Goal: Check status: Check status

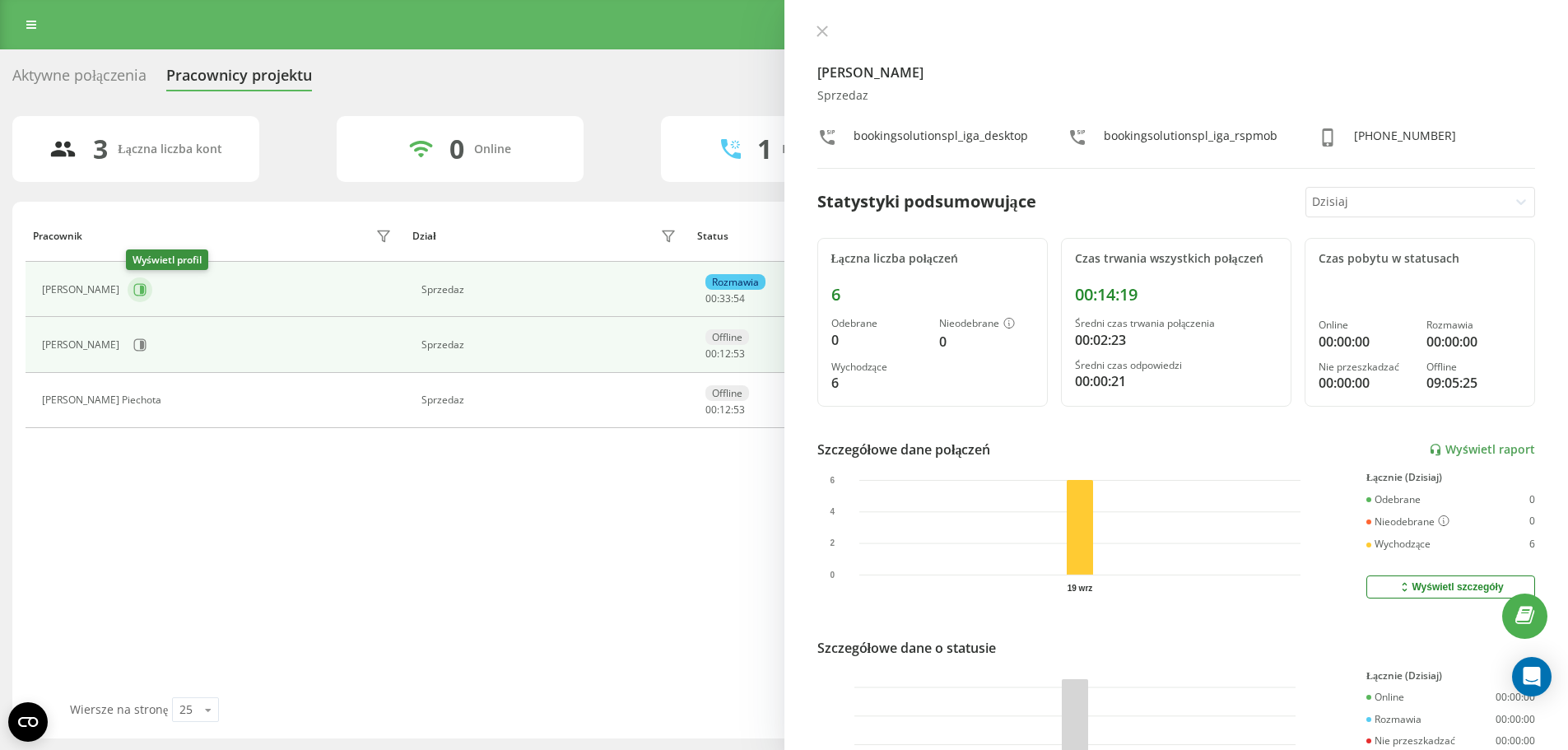
click at [145, 286] on button at bounding box center [140, 290] width 25 height 25
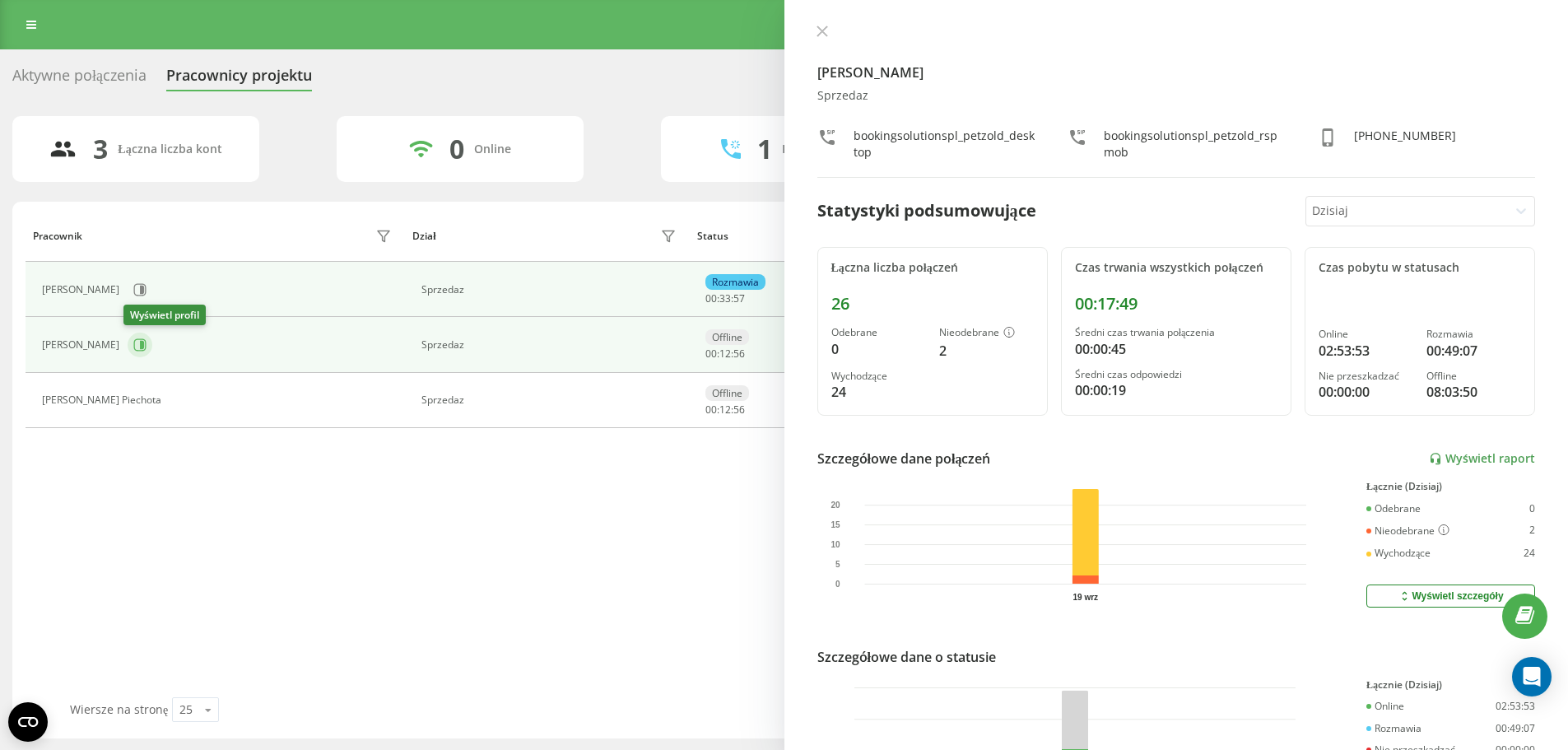
click at [135, 338] on button at bounding box center [140, 346] width 25 height 25
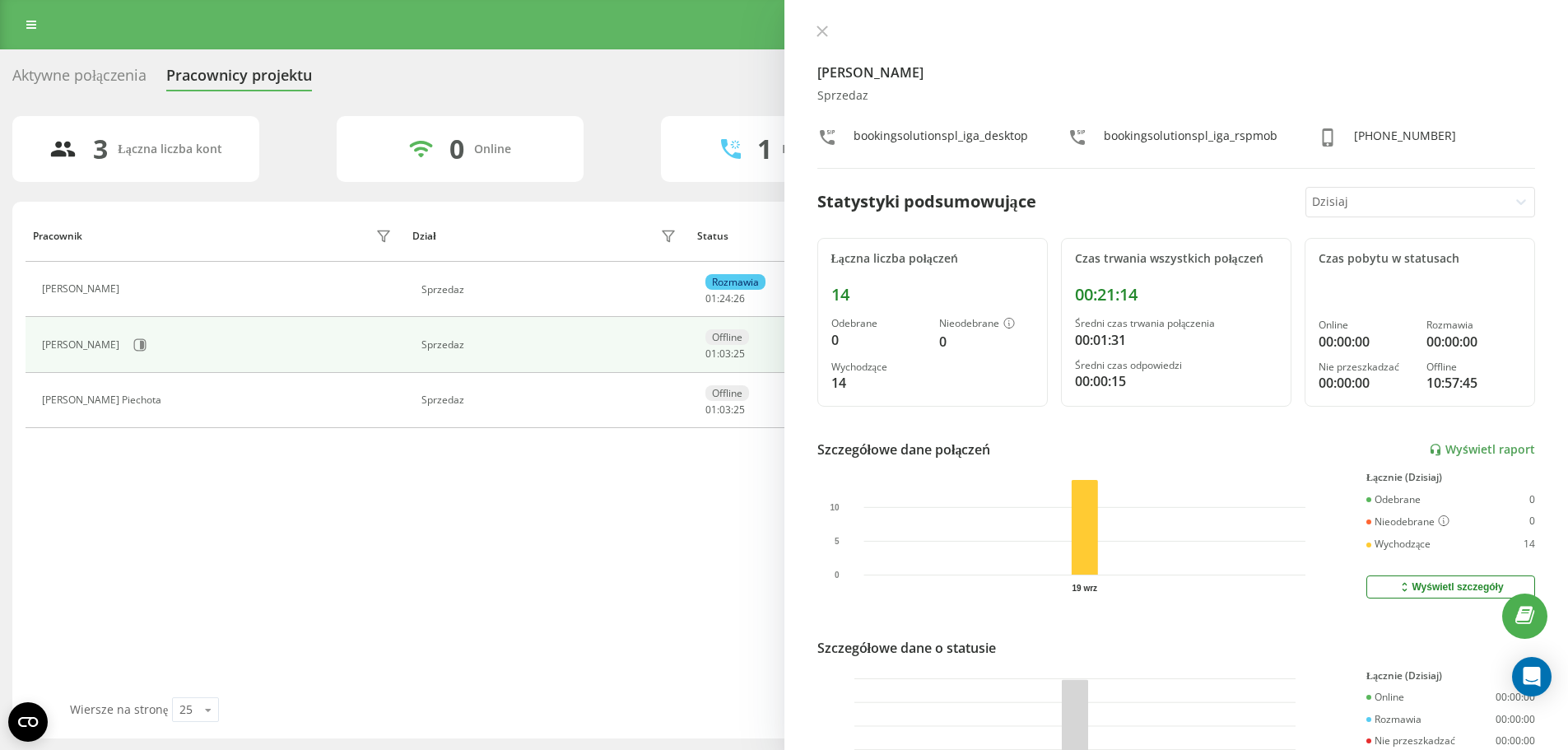
drag, startPoint x: 654, startPoint y: 480, endPoint x: 660, endPoint y: 473, distance: 9.2
click at [655, 480] on div "Pracownik Dział Status W statusie User Agent [PERSON_NAME] Sprzedaz Rozmawia 01…" at bounding box center [784, 454] width 1517 height 488
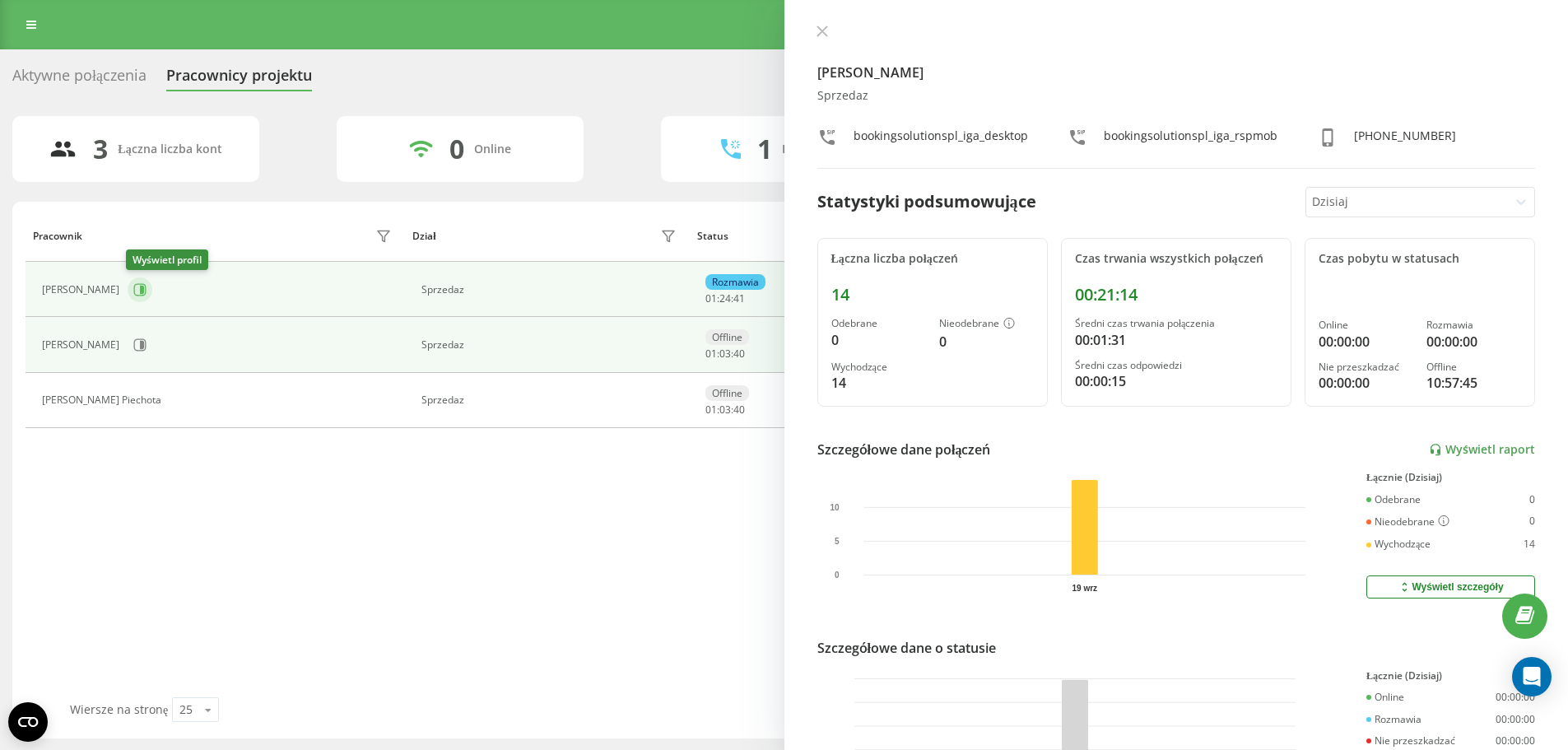
click at [146, 289] on button at bounding box center [140, 290] width 25 height 25
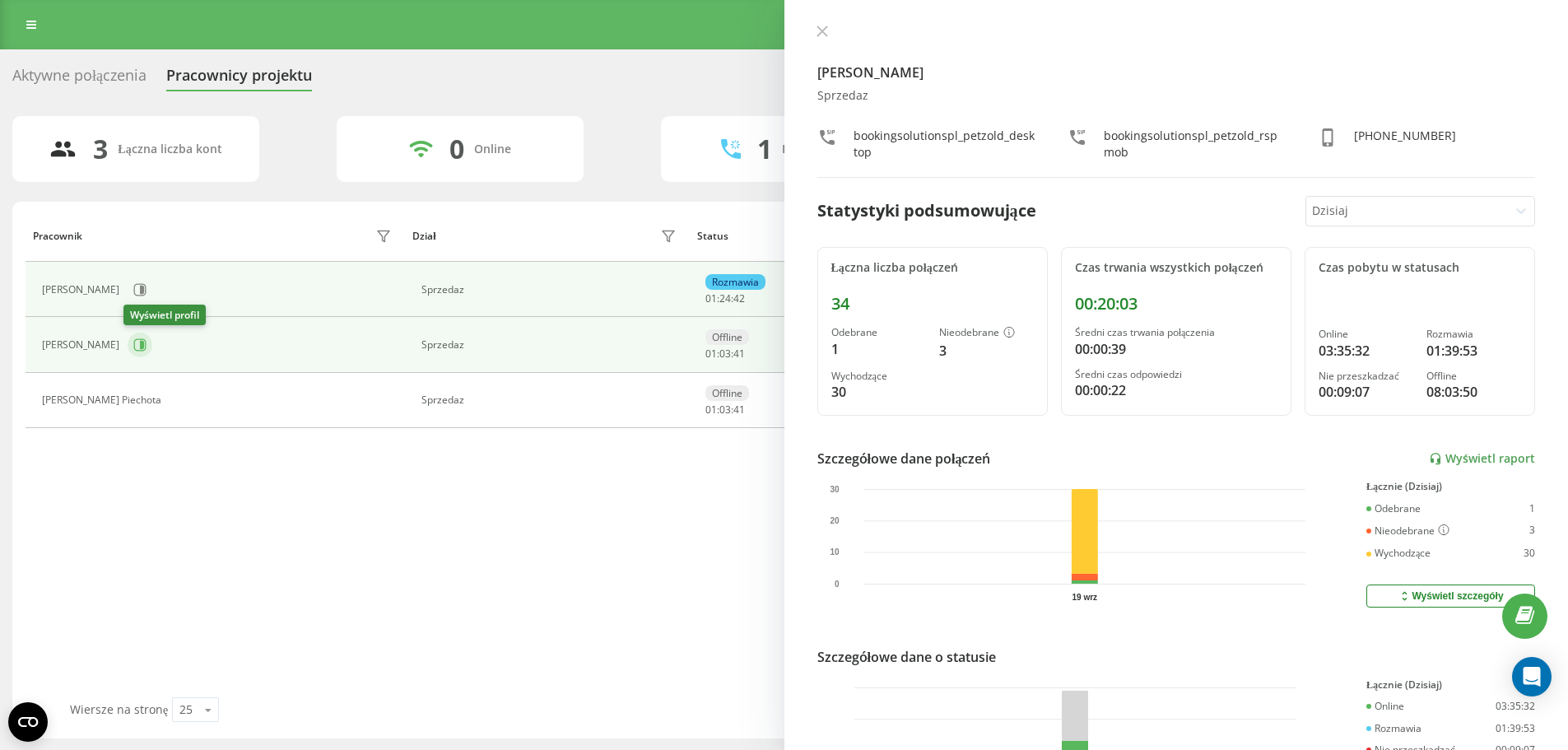
click at [133, 340] on icon at bounding box center [139, 345] width 13 height 13
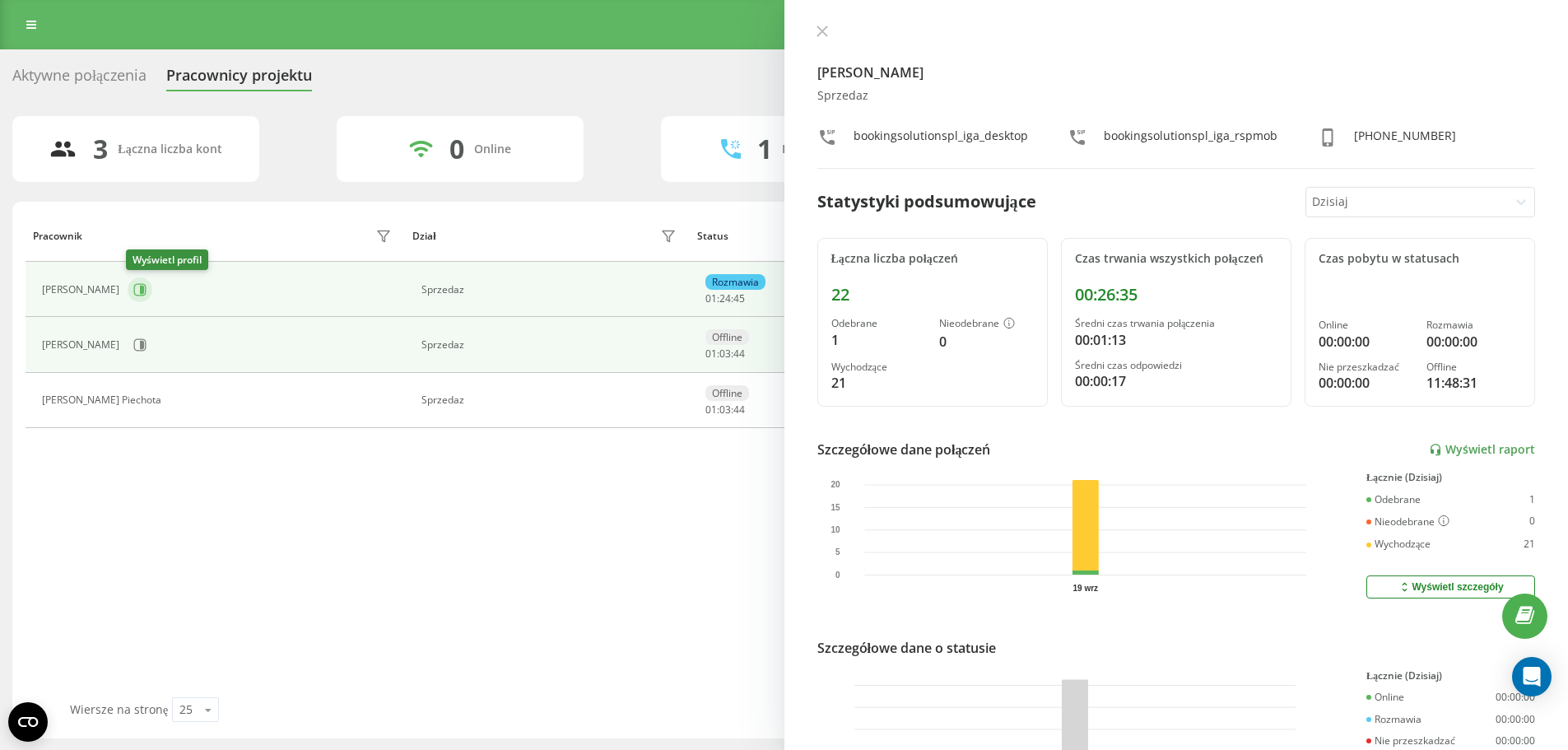
click at [137, 292] on icon at bounding box center [139, 289] width 13 height 13
